Goal: Check status: Check status

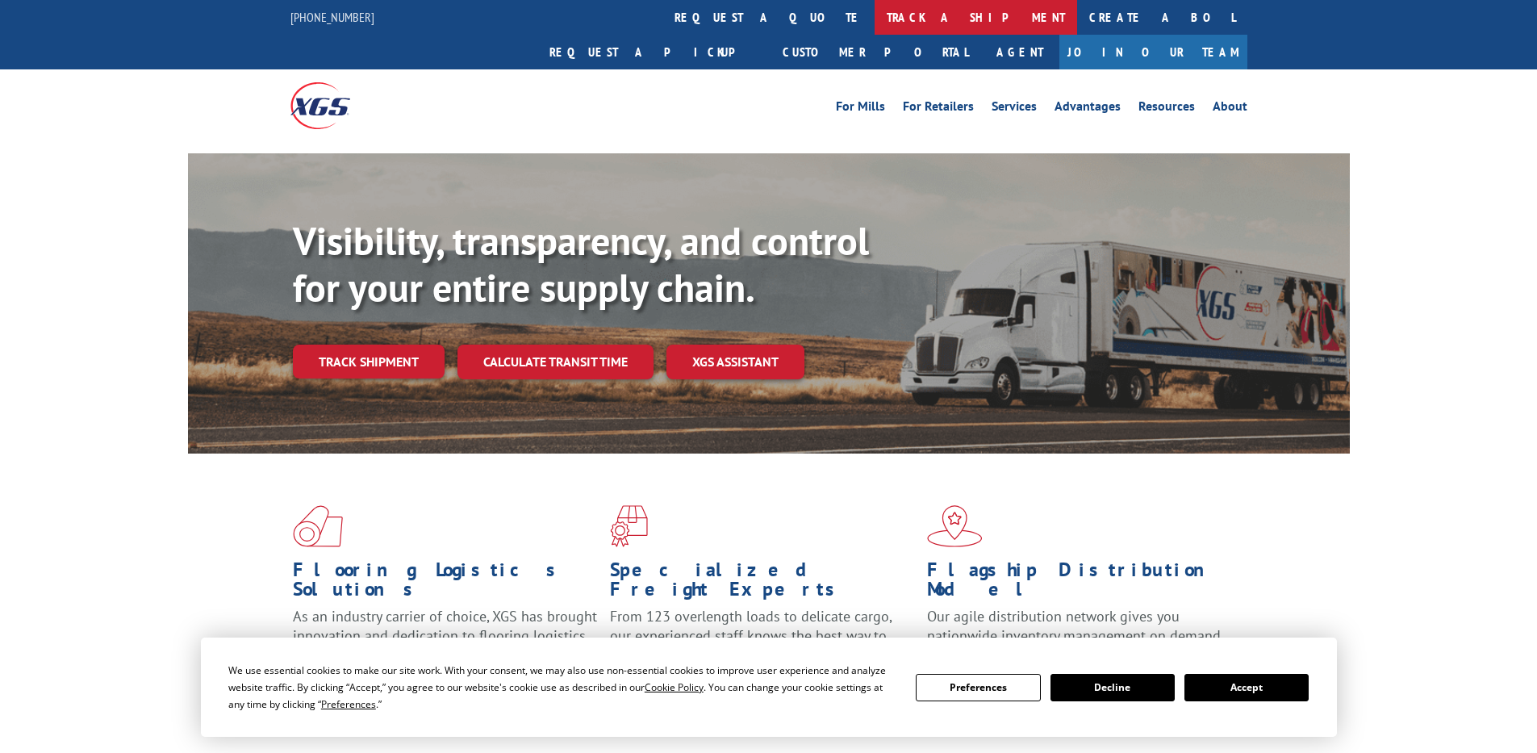
click at [875, 17] on link "track a shipment" at bounding box center [976, 17] width 202 height 35
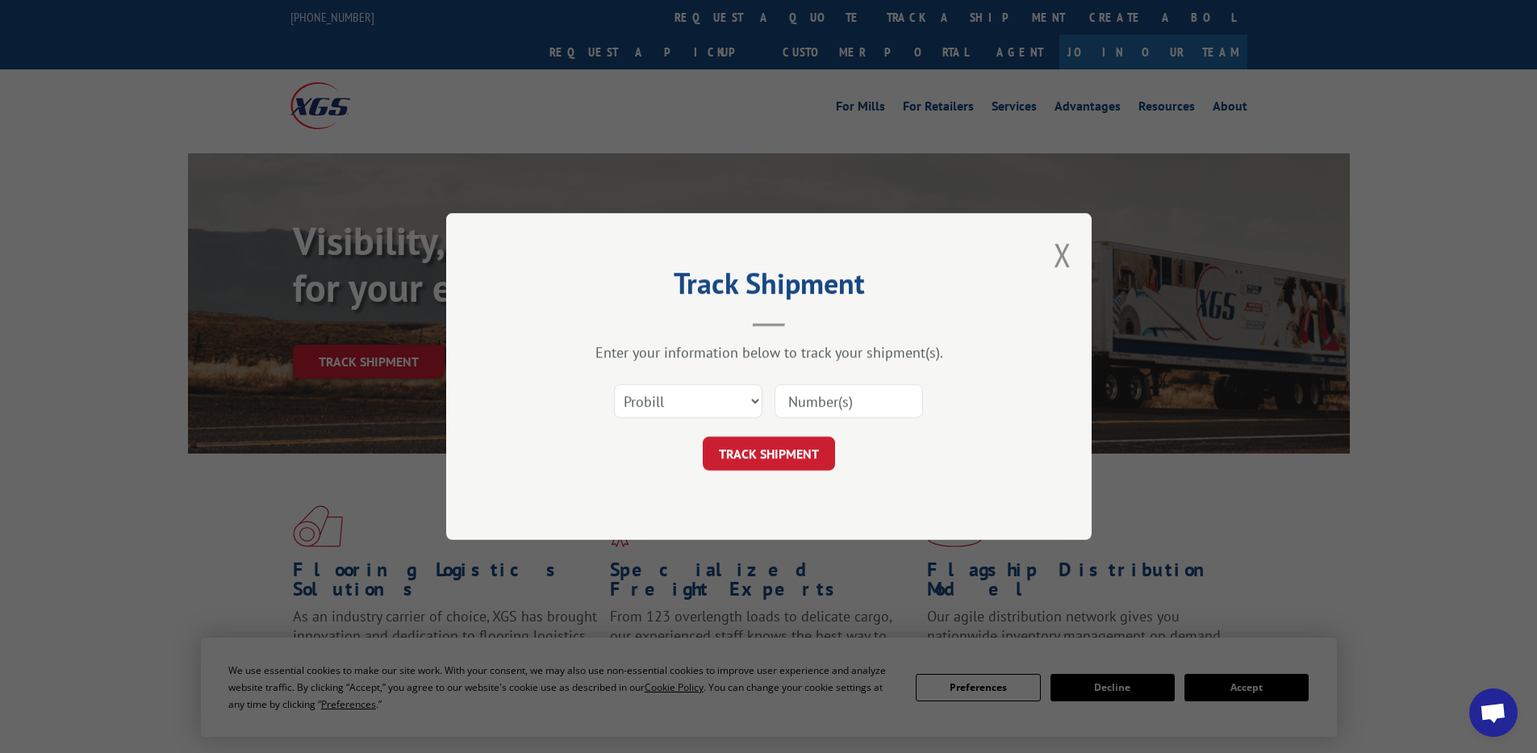
paste input "16755262"
type input "16755262"
click at [719, 397] on select "Select category... Probill BOL PO" at bounding box center [688, 401] width 148 height 34
select select "po"
click at [614, 384] on select "Select category... Probill BOL PO" at bounding box center [688, 401] width 148 height 34
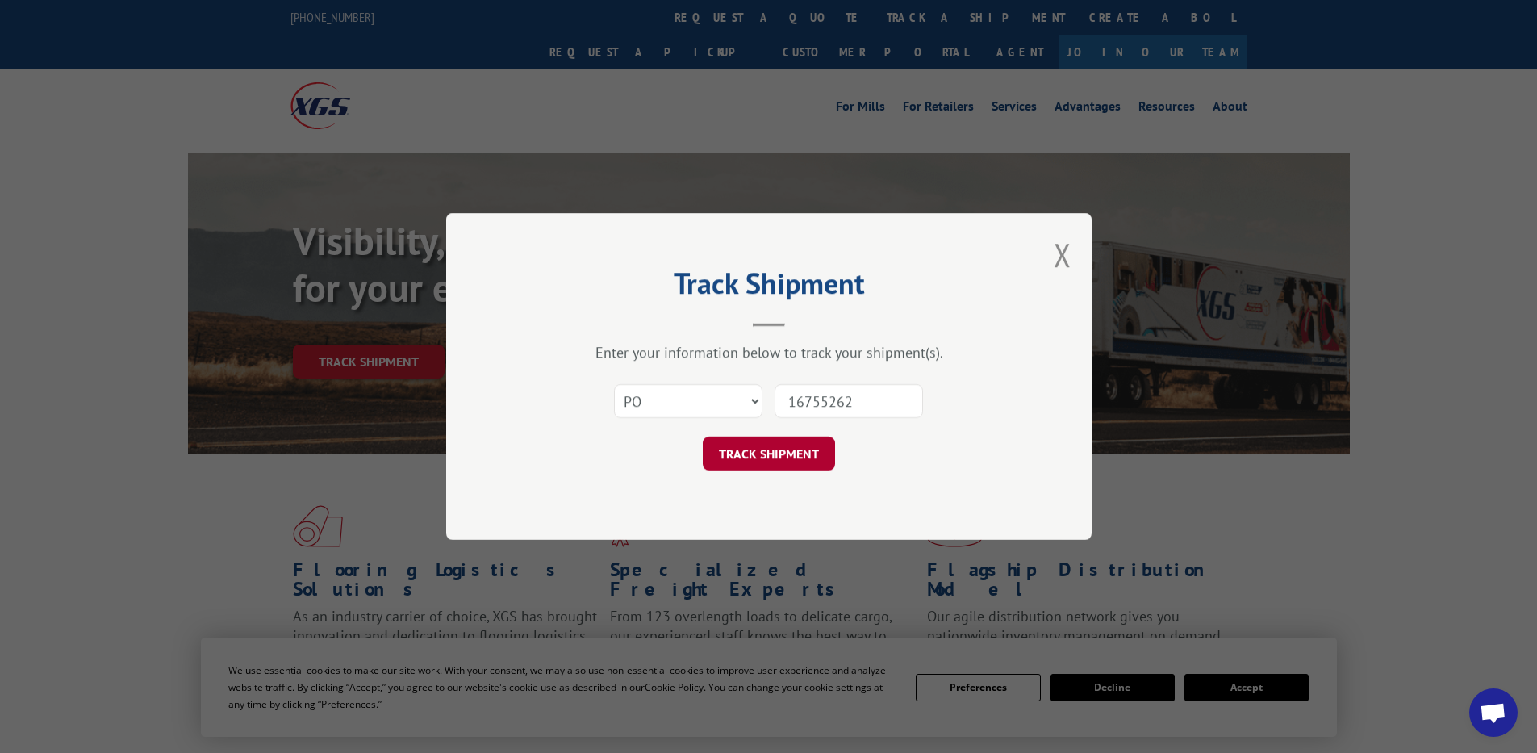
click at [775, 449] on button "TRACK SHIPMENT" at bounding box center [769, 453] width 132 height 34
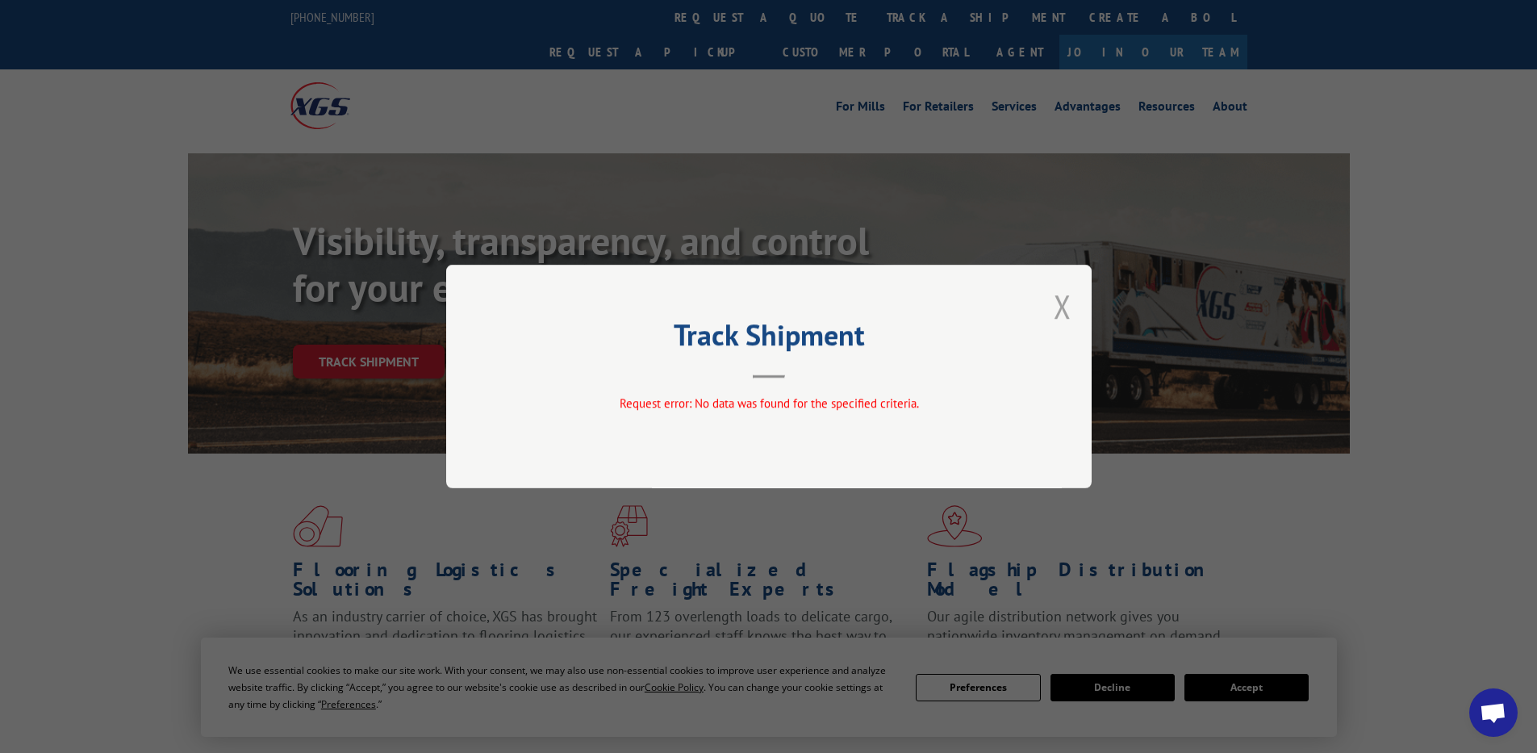
click at [1062, 306] on button "Close modal" at bounding box center [1063, 306] width 18 height 43
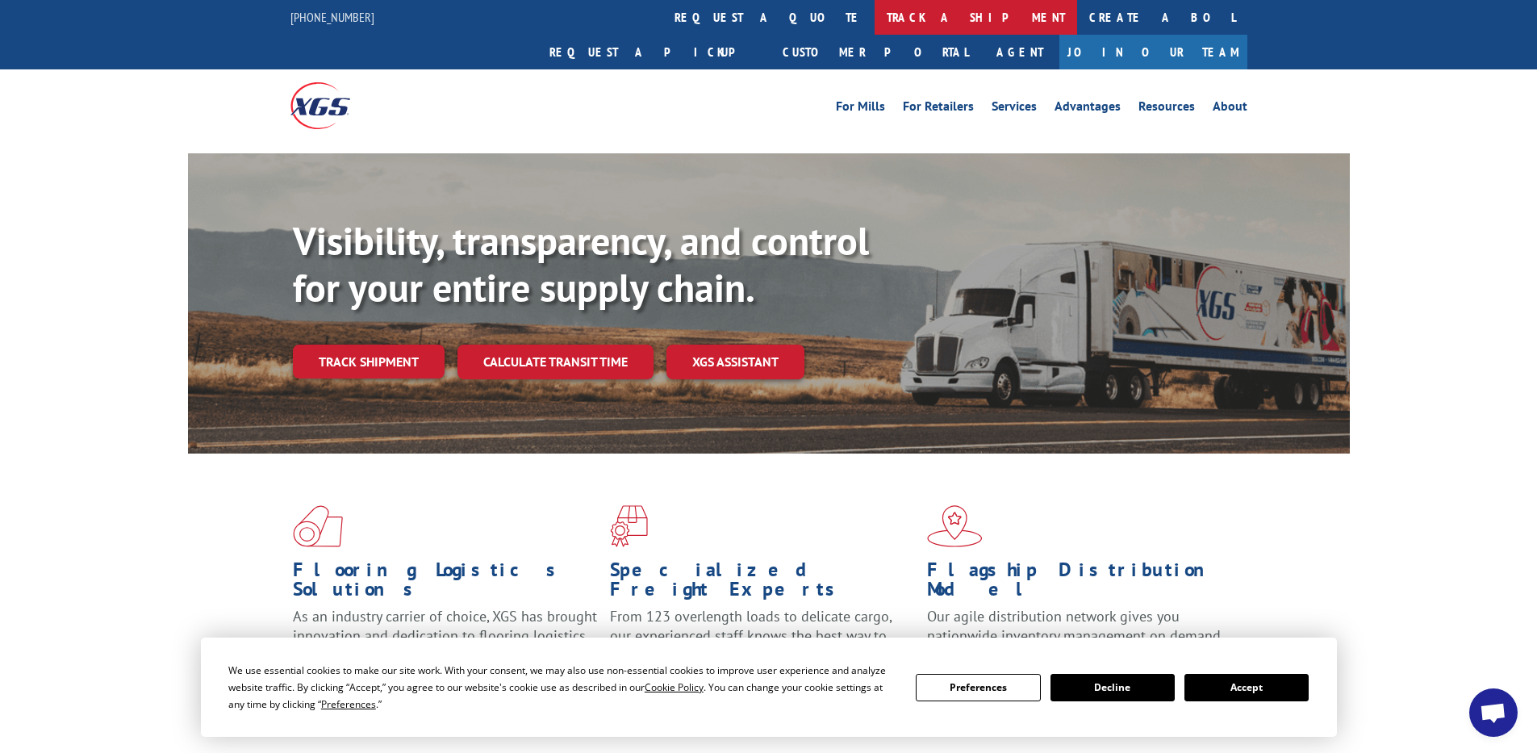
click at [875, 14] on link "track a shipment" at bounding box center [976, 17] width 202 height 35
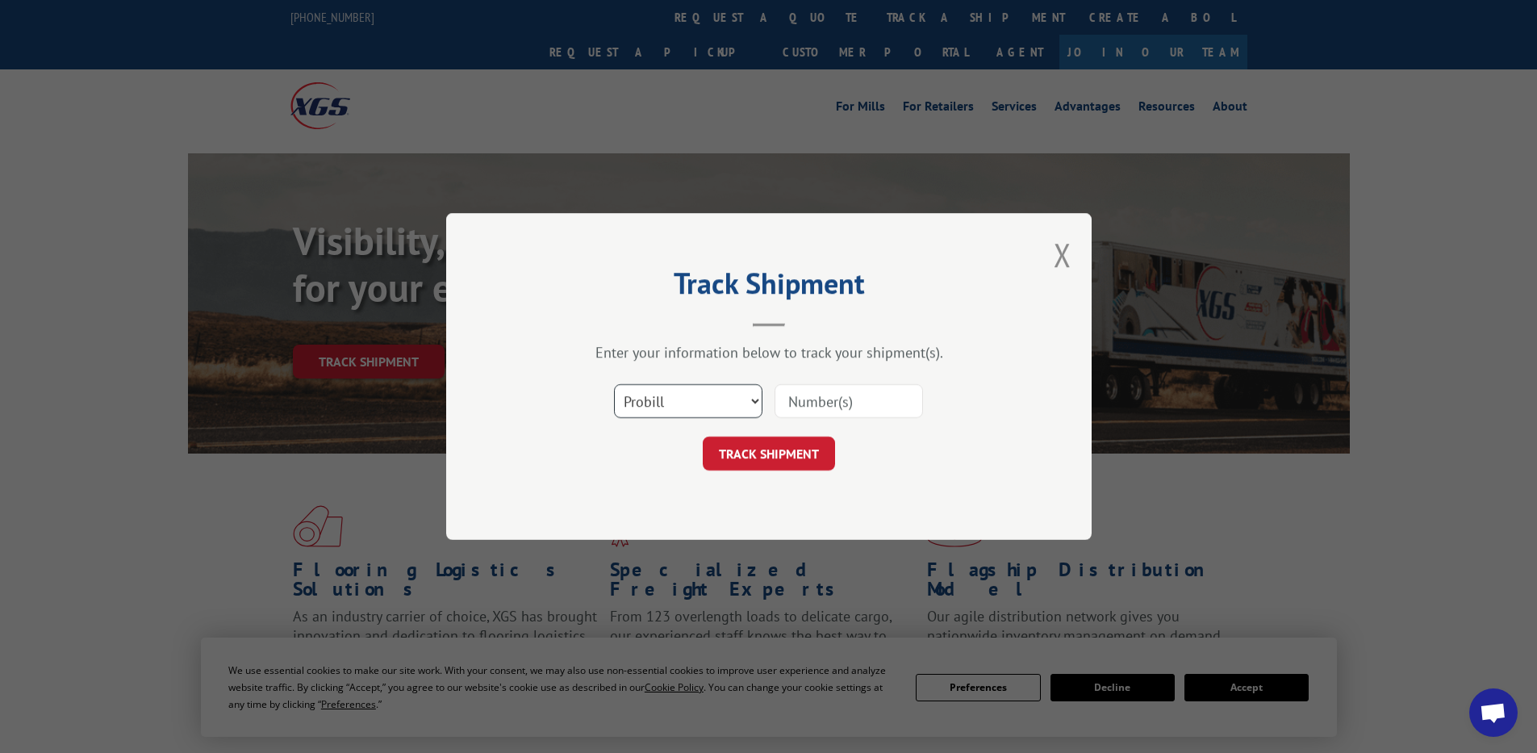
click at [691, 394] on select "Select category... Probill BOL PO" at bounding box center [688, 401] width 148 height 34
select select "bol"
click at [614, 384] on select "Select category... Probill BOL PO" at bounding box center [688, 401] width 148 height 34
paste input "7000573"
type input "7000573"
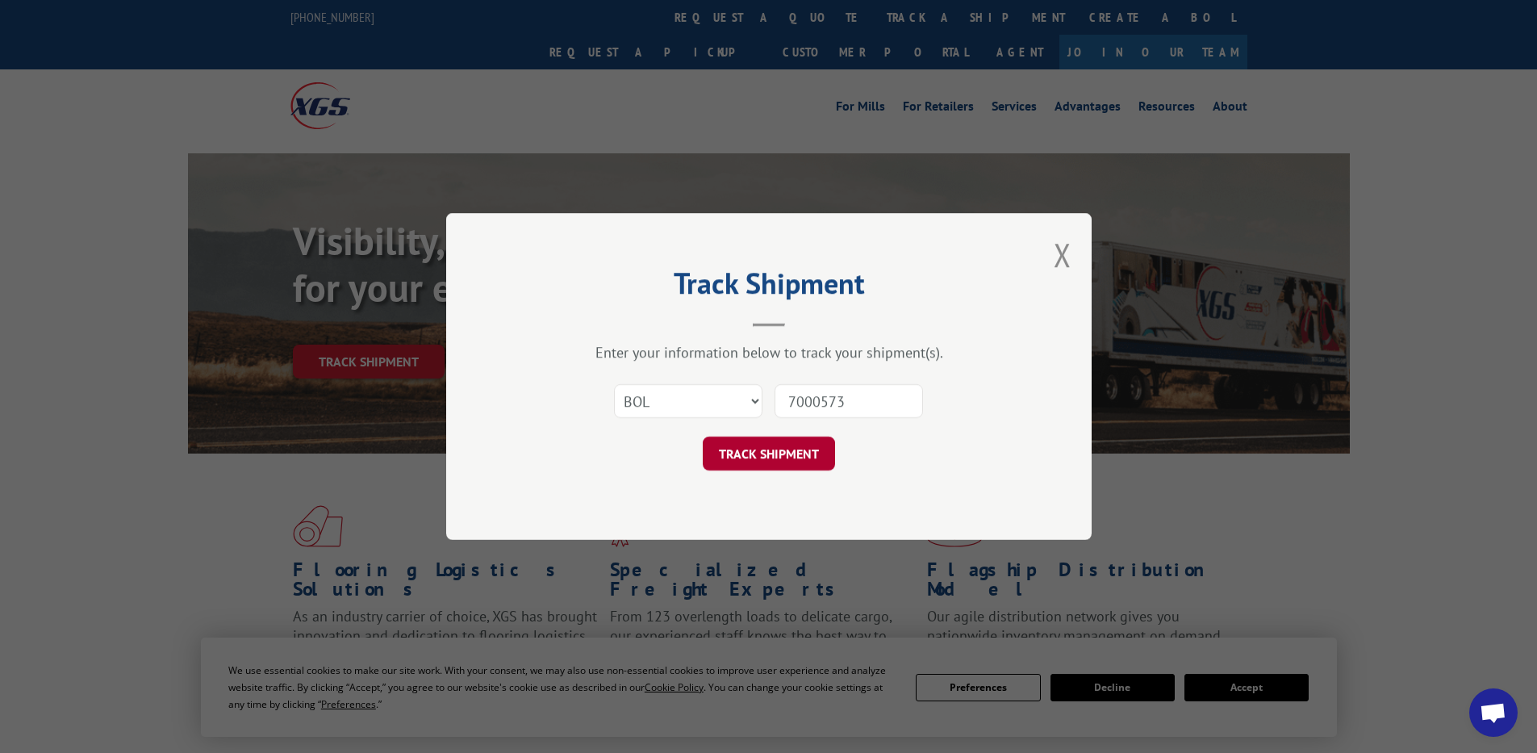
click at [758, 468] on button "TRACK SHIPMENT" at bounding box center [769, 453] width 132 height 34
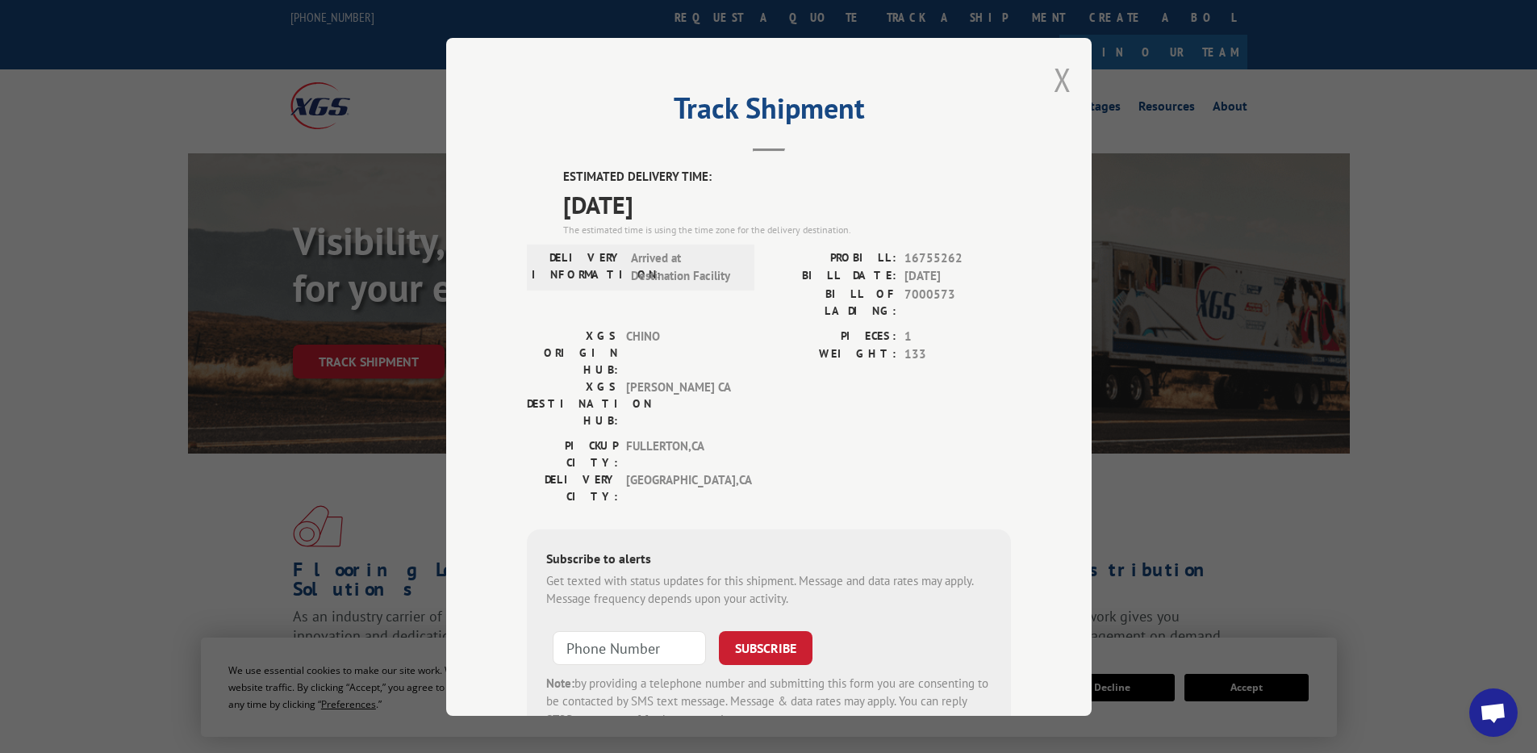
click at [1058, 86] on button "Close modal" at bounding box center [1063, 79] width 18 height 43
